Goal: Task Accomplishment & Management: Manage account settings

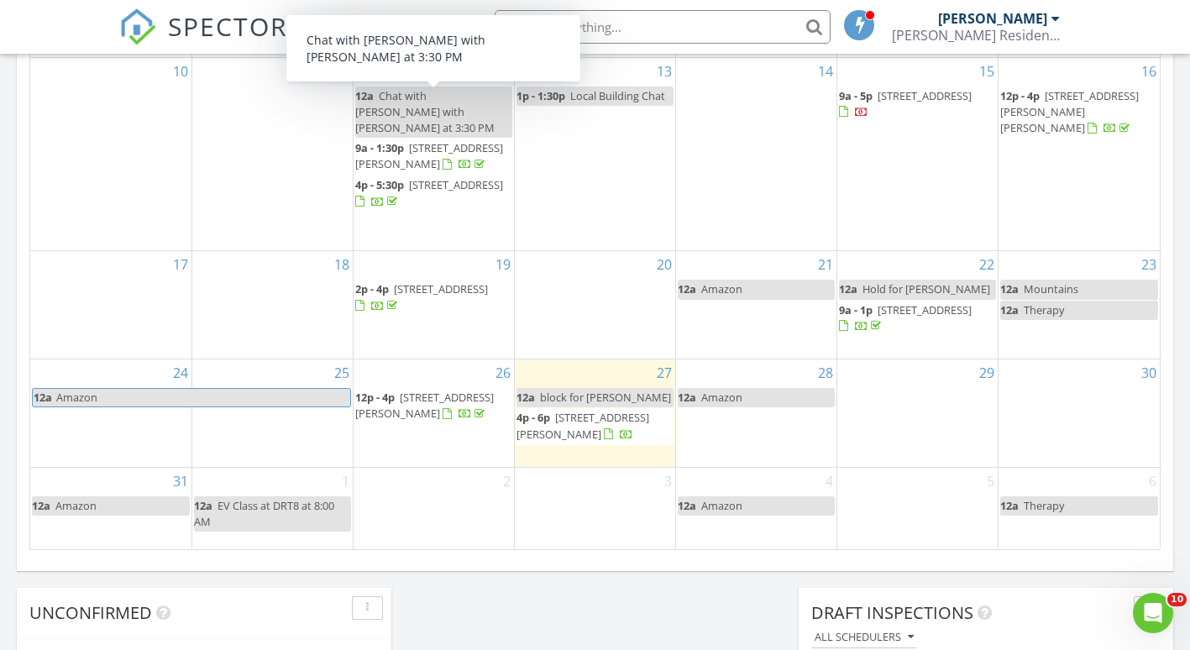
scroll to position [992, 0]
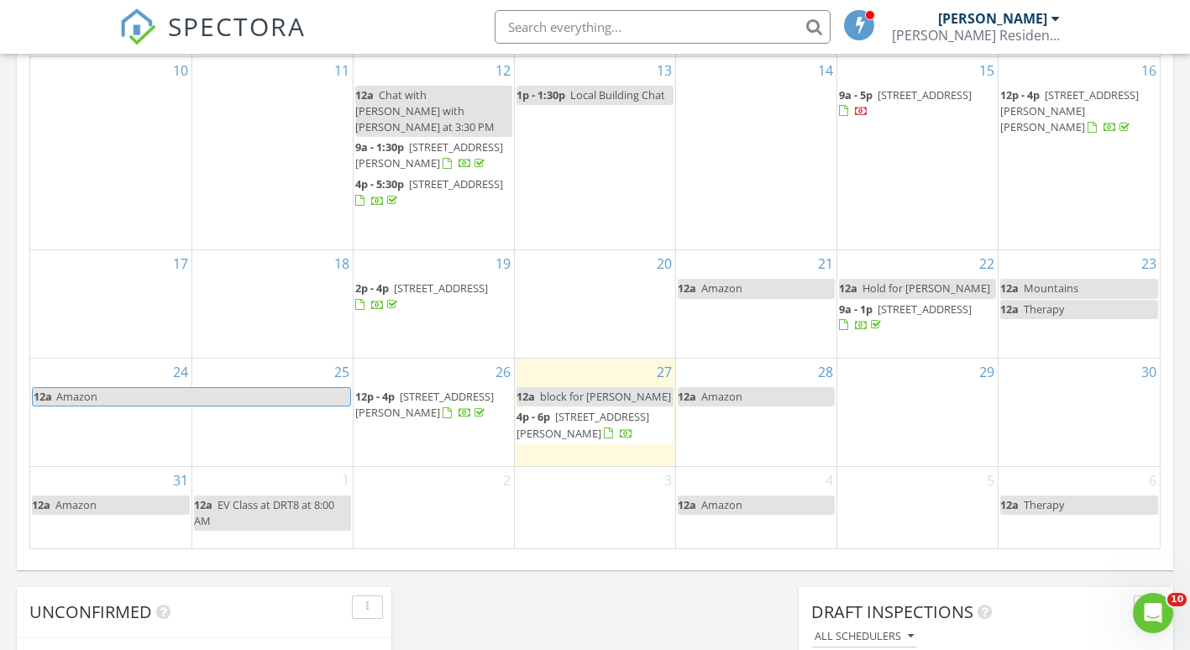
click at [568, 419] on span "4p - 6p 412 Plentiful Way, Benson 27504" at bounding box center [595, 425] width 157 height 33
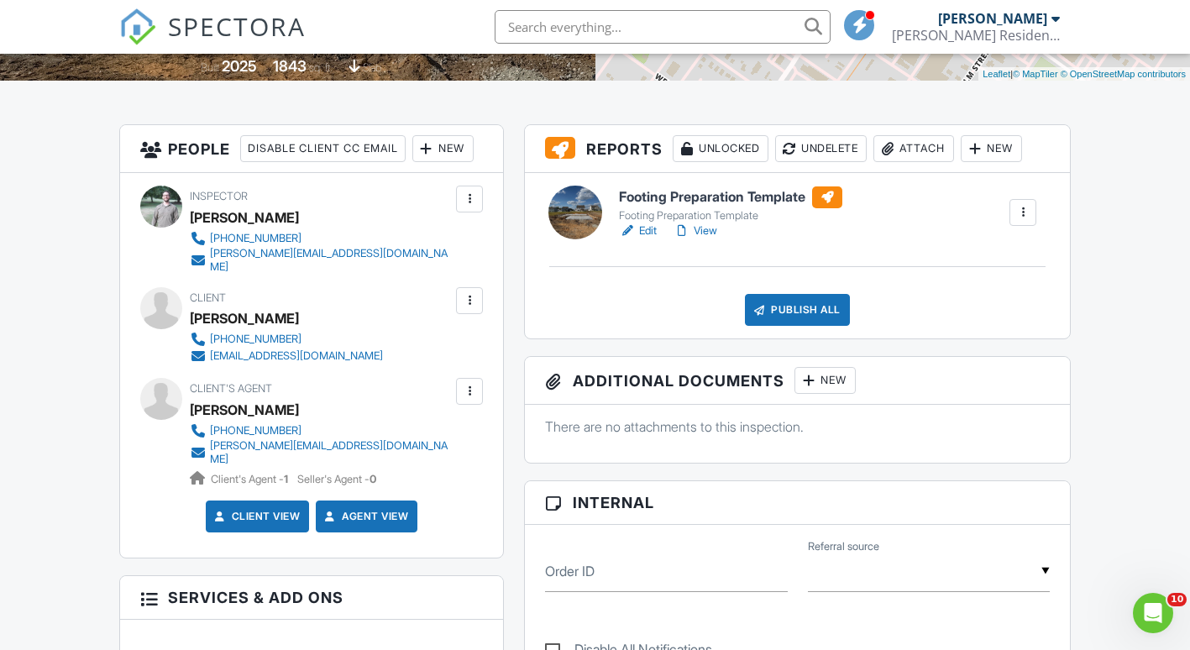
click at [472, 383] on div at bounding box center [469, 391] width 17 height 17
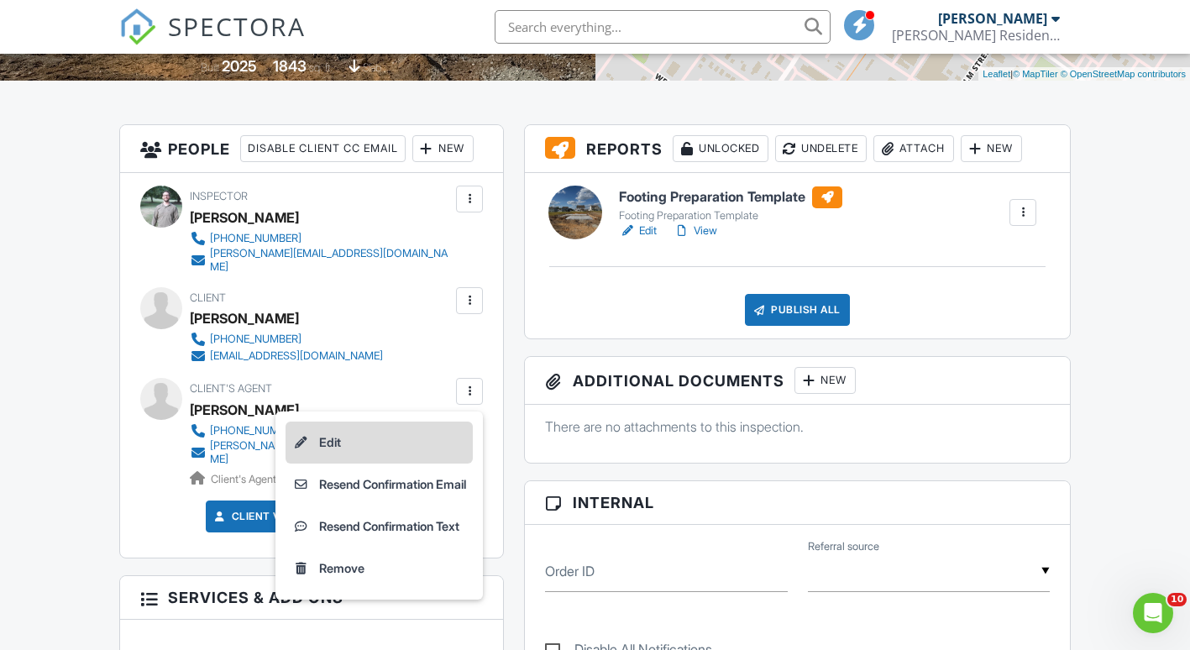
click at [417, 426] on li "Edit" at bounding box center [379, 443] width 187 height 42
